Goal: Information Seeking & Learning: Learn about a topic

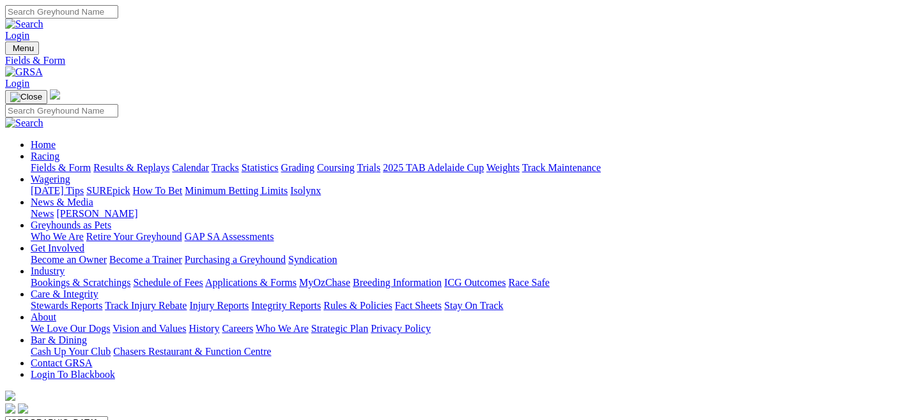
click at [64, 162] on link "Fields & Form" at bounding box center [61, 167] width 60 height 11
click at [108, 417] on select "South Australia New South Wales Northern Territory Queensland Tasmania Victoria…" at bounding box center [56, 423] width 103 height 12
select select "QLD"
click at [60, 417] on select "South Australia New South Wales Northern Territory Queensland Tasmania Victoria…" at bounding box center [56, 423] width 103 height 12
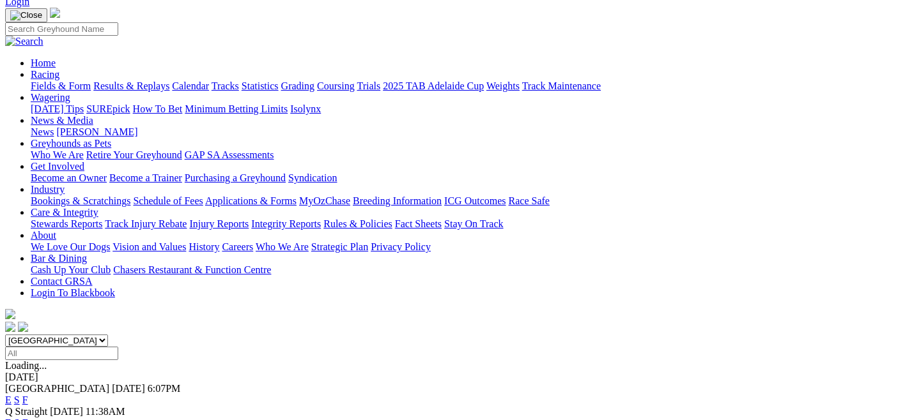
scroll to position [88, 0]
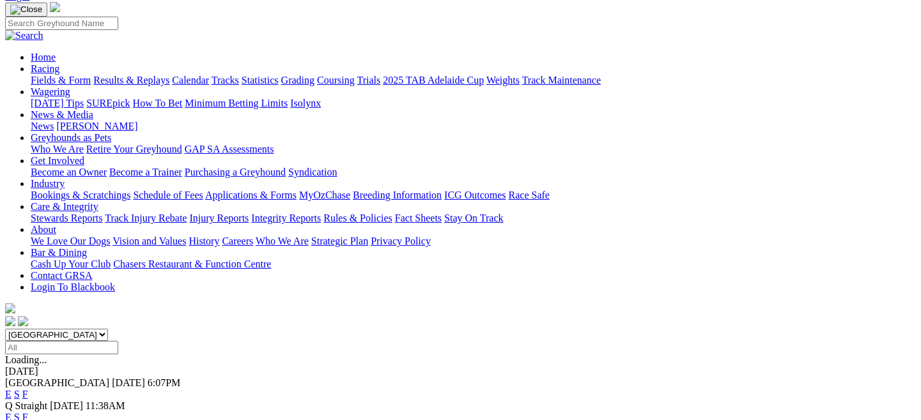
click at [12, 412] on link "E" at bounding box center [8, 417] width 6 height 11
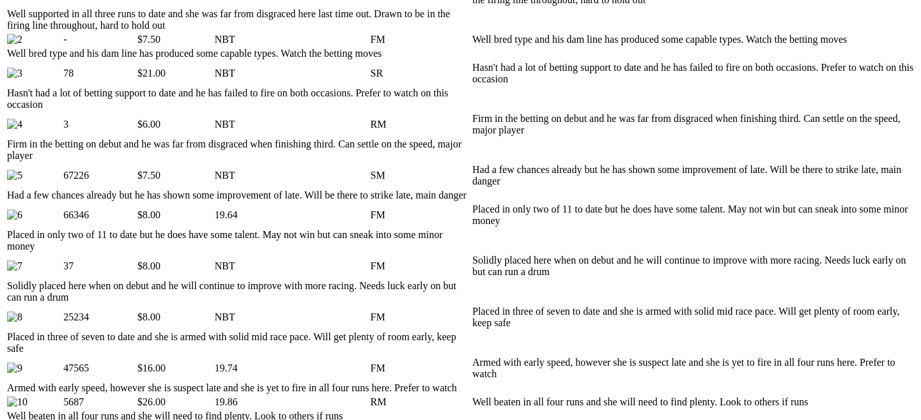
scroll to position [732, 0]
